Goal: Transaction & Acquisition: Book appointment/travel/reservation

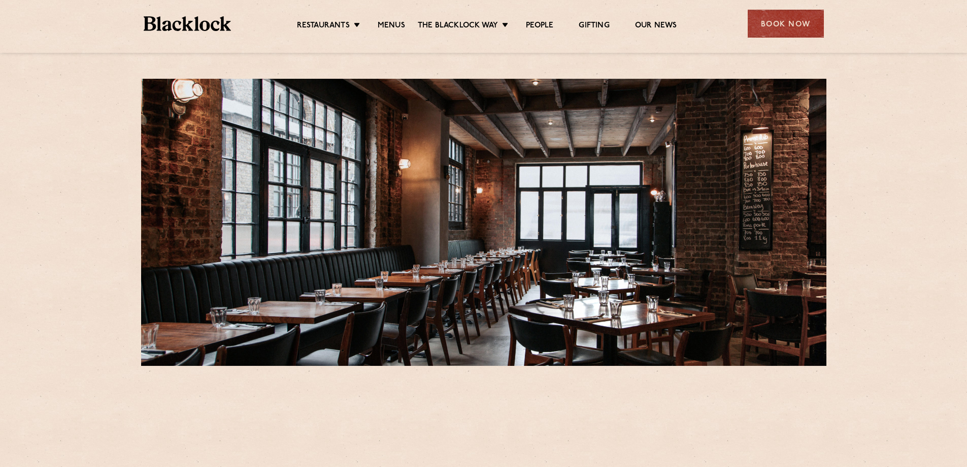
click at [815, 24] on div "Book Now" at bounding box center [786, 24] width 76 height 28
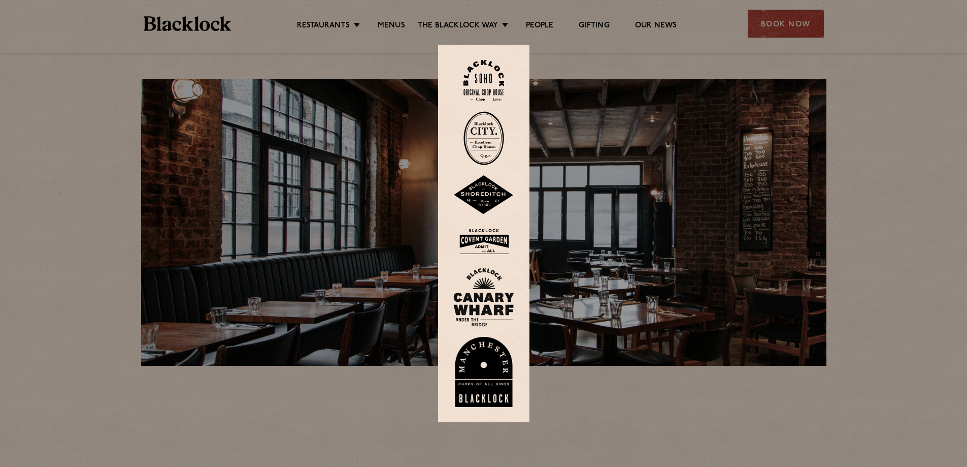
click at [483, 184] on img at bounding box center [483, 195] width 61 height 40
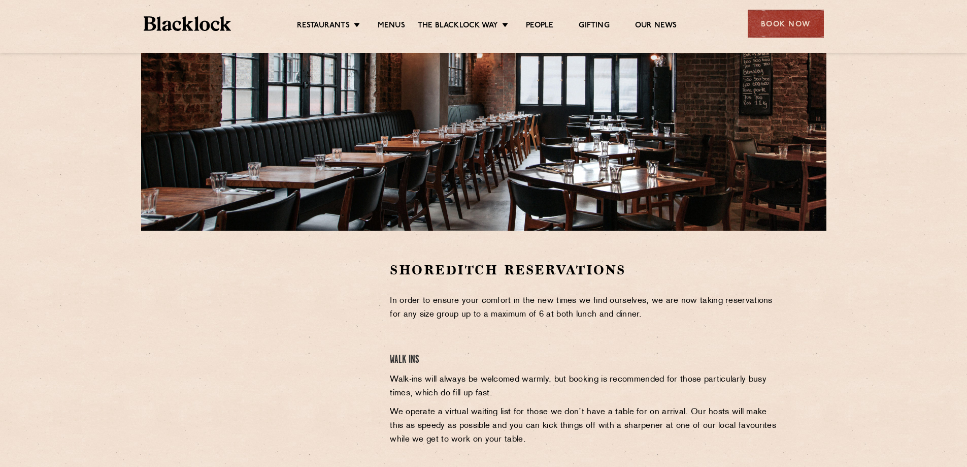
scroll to position [152, 0]
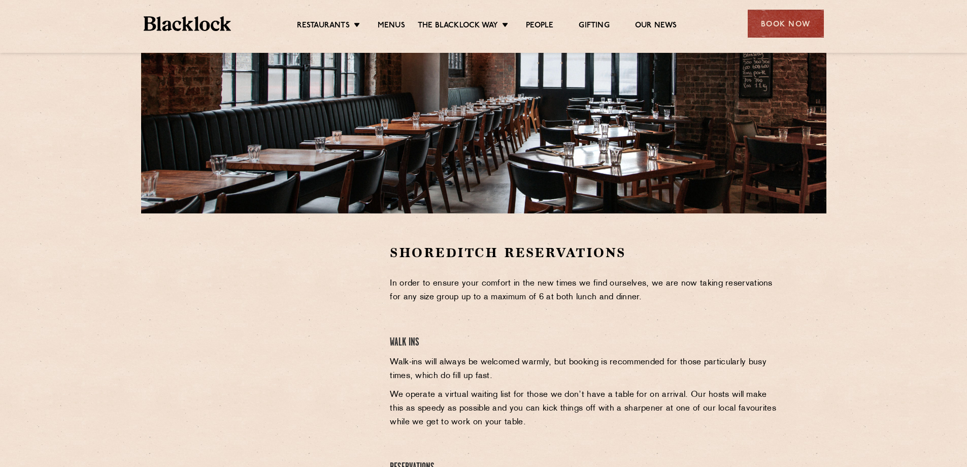
click at [354, 297] on div at bounding box center [281, 320] width 187 height 153
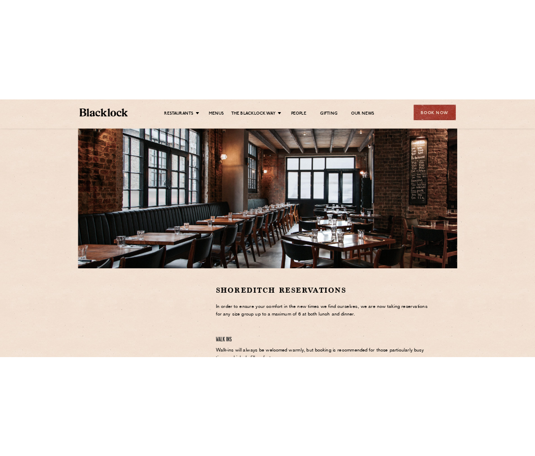
scroll to position [102, 0]
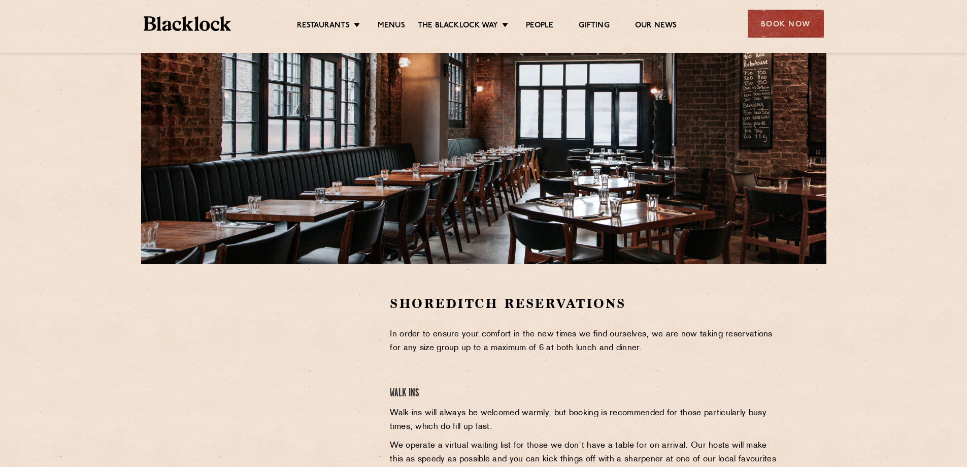
click at [921, 254] on div "Shoreditch Reservations In order to ensure your comfort in the new times we fin…" at bounding box center [483, 255] width 967 height 715
